Goal: Transaction & Acquisition: Purchase product/service

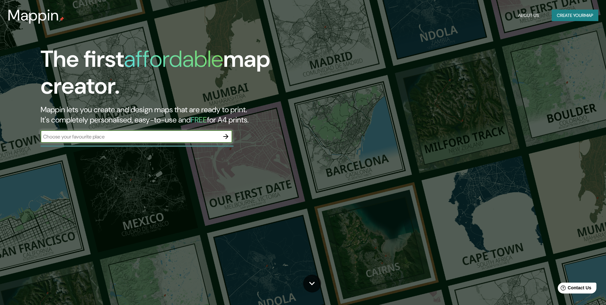
click at [178, 143] on div "​" at bounding box center [137, 137] width 192 height 14
click at [224, 136] on icon "button" at bounding box center [226, 137] width 8 height 8
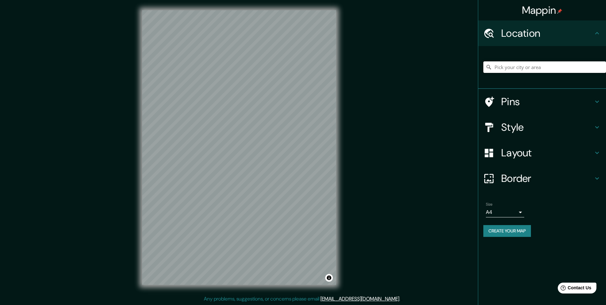
click at [526, 70] on input "Pick your city or area" at bounding box center [545, 67] width 123 height 12
click at [515, 213] on body "Mappin Location Pins Style Layout Border Choose a border. Hint : you can make l…" at bounding box center [303, 152] width 606 height 305
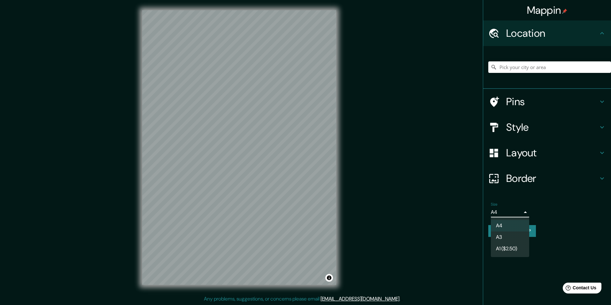
click at [516, 213] on div at bounding box center [305, 152] width 611 height 305
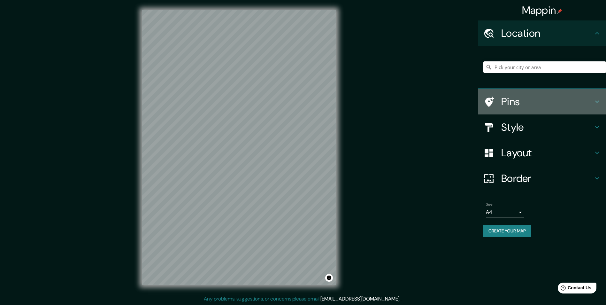
click at [540, 103] on h4 "Pins" at bounding box center [548, 101] width 92 height 13
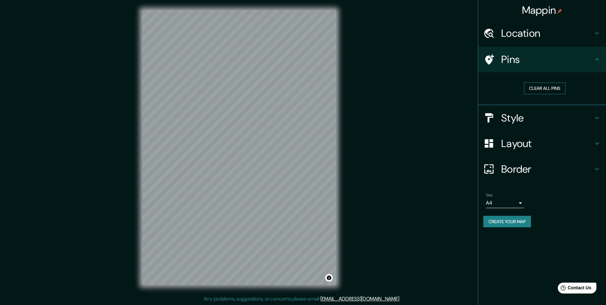
click at [539, 92] on button "Clear all pins" at bounding box center [545, 88] width 42 height 12
click at [562, 88] on button "Clear all pins" at bounding box center [545, 88] width 42 height 12
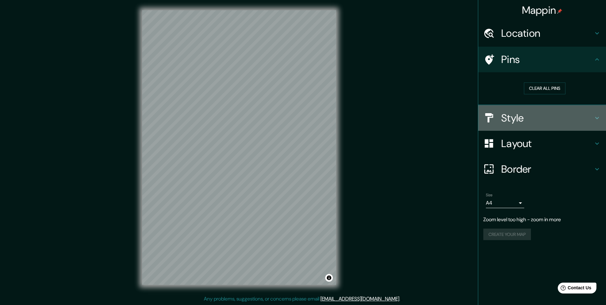
click at [527, 125] on div "Style" at bounding box center [543, 118] width 128 height 26
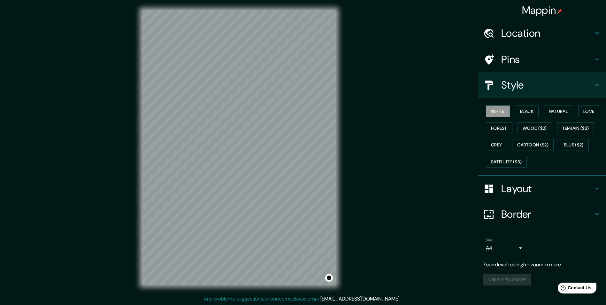
click at [519, 189] on h4 "Layout" at bounding box center [548, 188] width 92 height 13
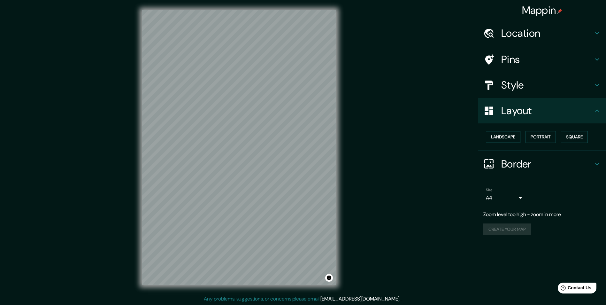
click at [510, 136] on button "Landscape" at bounding box center [503, 137] width 35 height 12
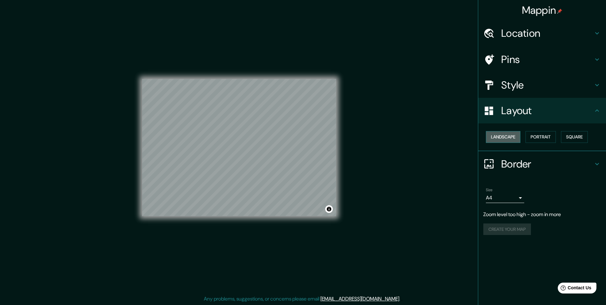
click at [510, 136] on button "Landscape" at bounding box center [503, 137] width 35 height 12
click at [547, 140] on button "Portrait" at bounding box center [541, 137] width 30 height 12
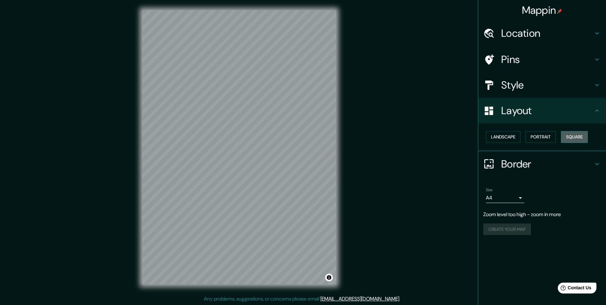
click at [571, 137] on button "Square" at bounding box center [574, 137] width 27 height 12
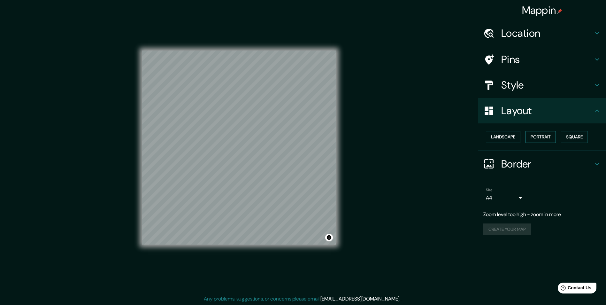
click at [538, 135] on button "Portrait" at bounding box center [541, 137] width 30 height 12
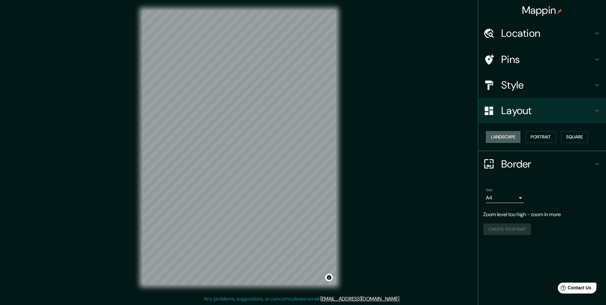
click at [507, 137] on button "Landscape" at bounding box center [503, 137] width 35 height 12
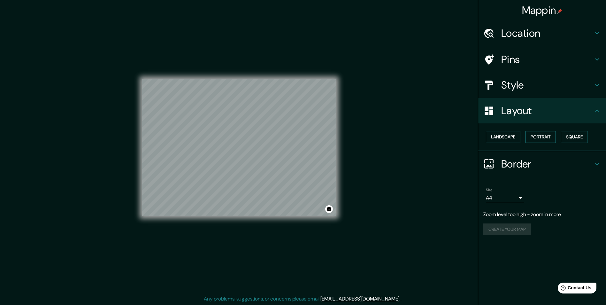
click at [542, 140] on button "Portrait" at bounding box center [541, 137] width 30 height 12
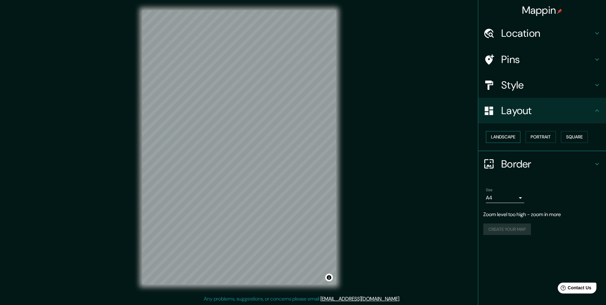
click at [495, 141] on button "Landscape" at bounding box center [503, 137] width 35 height 12
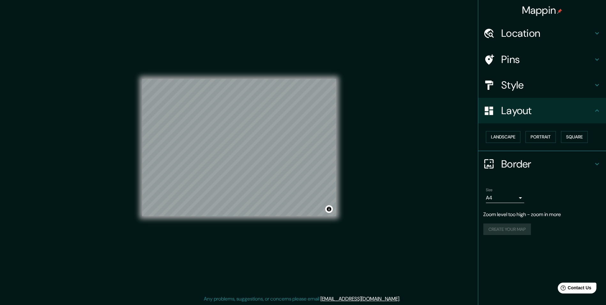
click at [591, 28] on h4 "Location" at bounding box center [548, 33] width 92 height 13
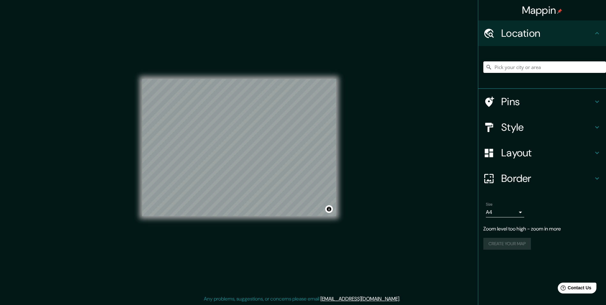
click at [544, 70] on input "Pick your city or area" at bounding box center [545, 67] width 123 height 12
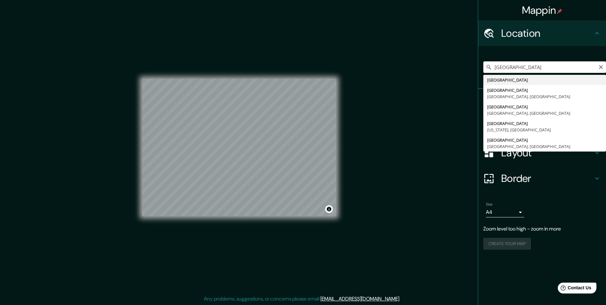
type input "[GEOGRAPHIC_DATA]"
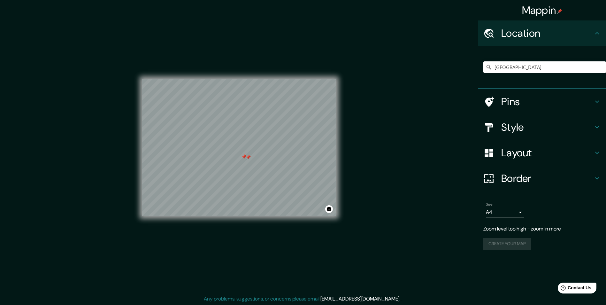
click at [499, 97] on div at bounding box center [493, 101] width 18 height 11
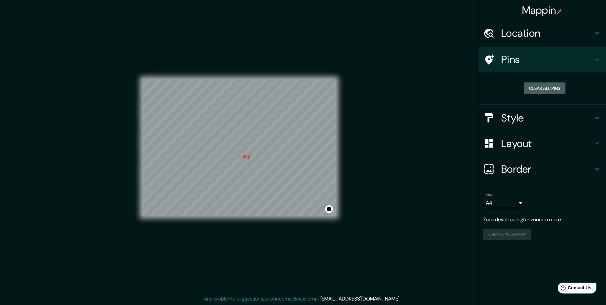
click at [543, 89] on button "Clear all pins" at bounding box center [545, 88] width 42 height 12
click at [531, 122] on h4 "Style" at bounding box center [548, 118] width 92 height 13
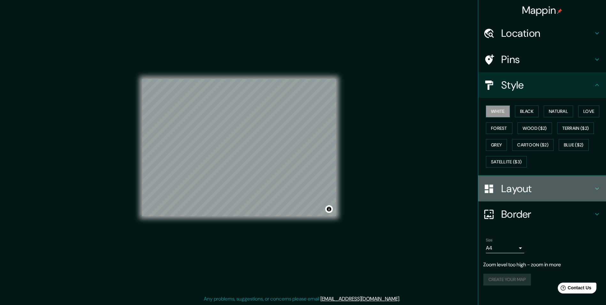
click at [531, 184] on h4 "Layout" at bounding box center [548, 188] width 92 height 13
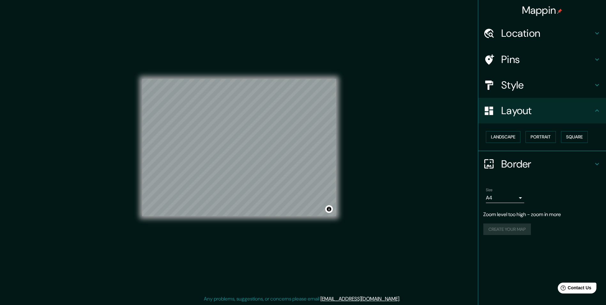
click at [537, 164] on h4 "Border" at bounding box center [548, 164] width 92 height 13
